Goal: Navigation & Orientation: Find specific page/section

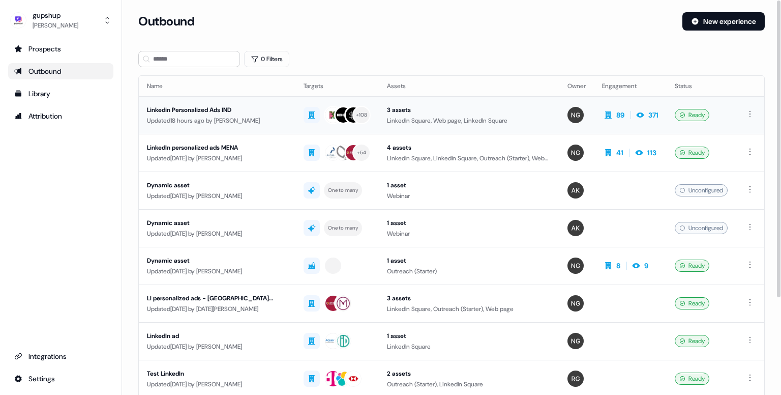
click at [231, 127] on td "Linkedin Personalized Ads IND Updated 18 hours ago by [PERSON_NAME]" at bounding box center [217, 115] width 157 height 38
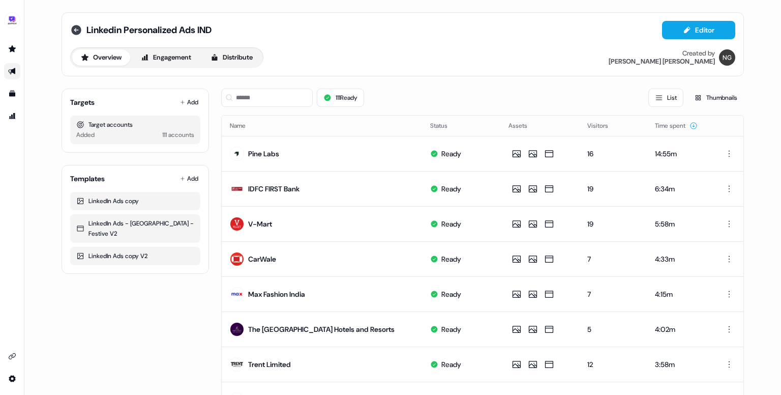
click at [78, 31] on icon at bounding box center [76, 30] width 10 height 10
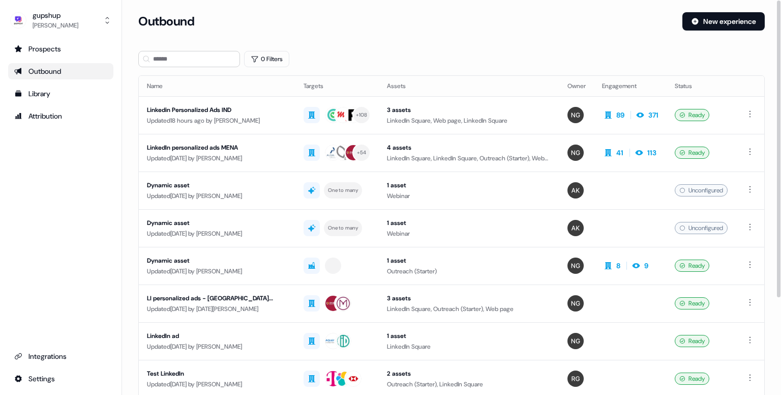
click at [186, 144] on div "LinkedIn personalized ads MENA" at bounding box center [217, 147] width 140 height 10
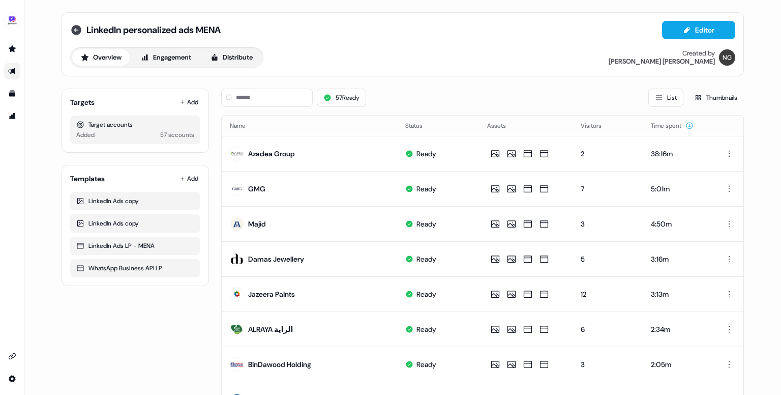
click at [72, 33] on icon at bounding box center [76, 30] width 10 height 10
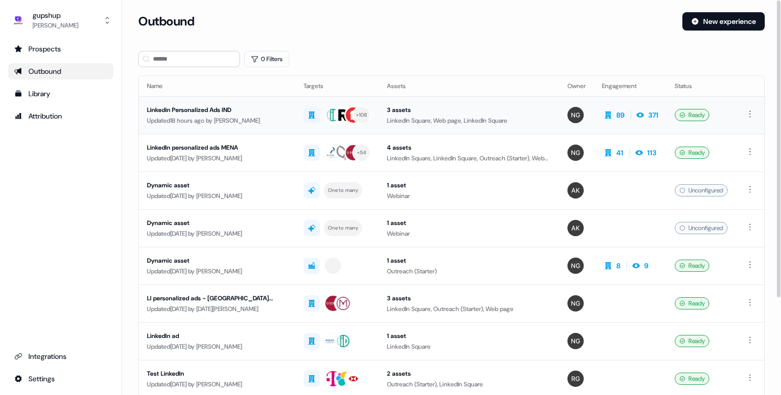
click at [233, 111] on div "Linkedin Personalized Ads IND" at bounding box center [217, 110] width 140 height 10
